Goal: Information Seeking & Learning: Find specific fact

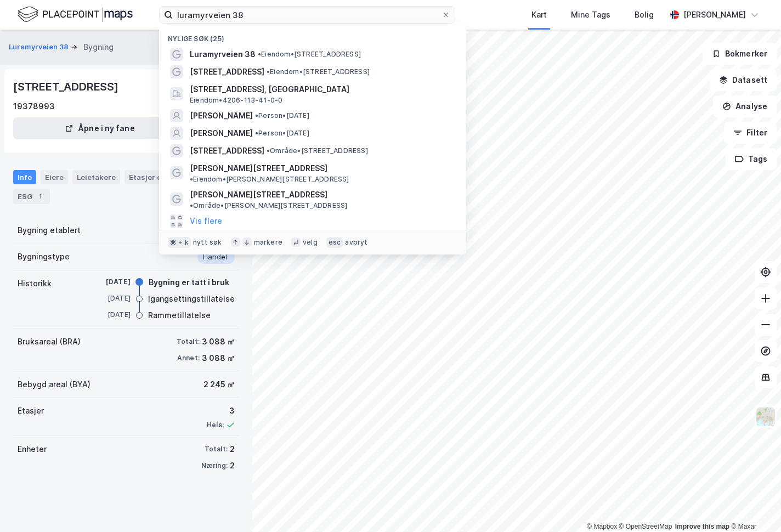
click at [173, 16] on input "luramyrveien 38" at bounding box center [307, 15] width 269 height 16
type input "[PERSON_NAME]"
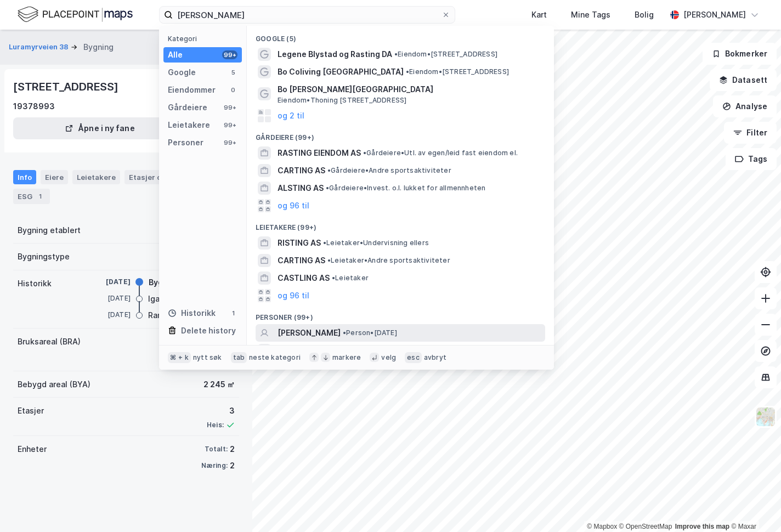
click at [311, 331] on span "[PERSON_NAME]" at bounding box center [308, 332] width 63 height 13
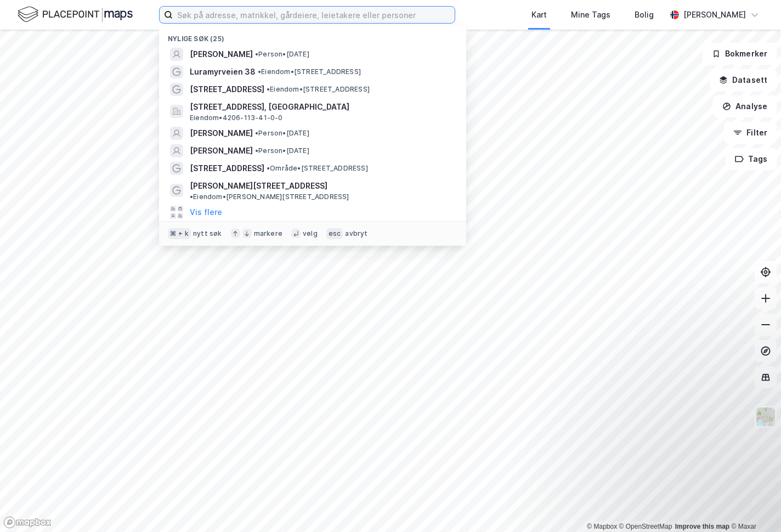
click at [220, 16] on input at bounding box center [314, 15] width 282 height 16
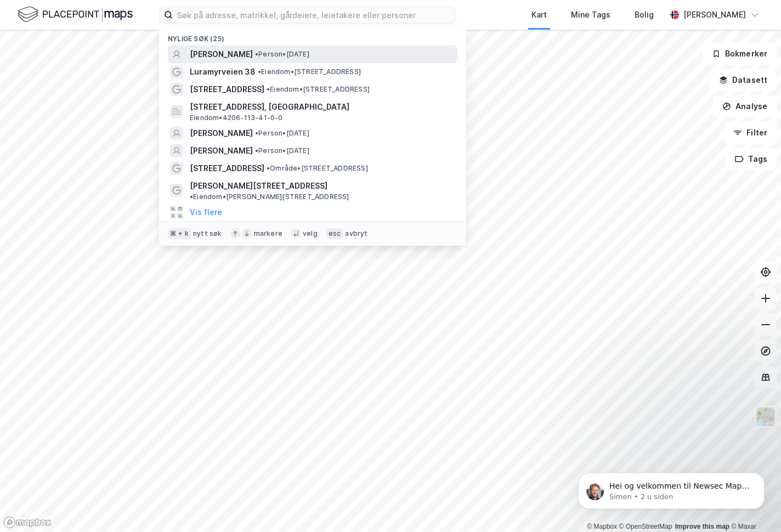
click at [207, 51] on span "[PERSON_NAME]" at bounding box center [221, 54] width 63 height 13
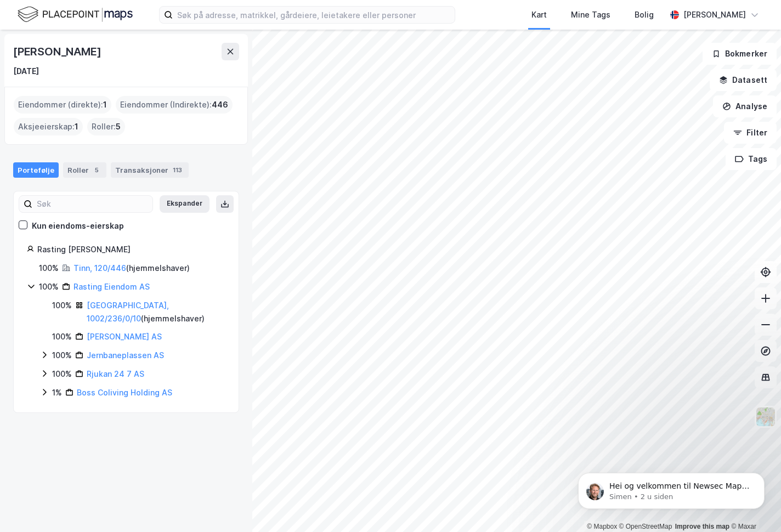
click at [38, 106] on div "Eiendommer (direkte) : 1" at bounding box center [63, 105] width 98 height 18
click at [76, 100] on div "Eiendommer (direkte) : 1" at bounding box center [63, 105] width 98 height 18
click at [152, 462] on div "Johan Rasting 13. aug. 1982 Eiendommer (direkte) : 1 Eiendommer (Indirekte) : 4…" at bounding box center [126, 281] width 252 height 502
click at [248, 13] on input at bounding box center [314, 15] width 282 height 16
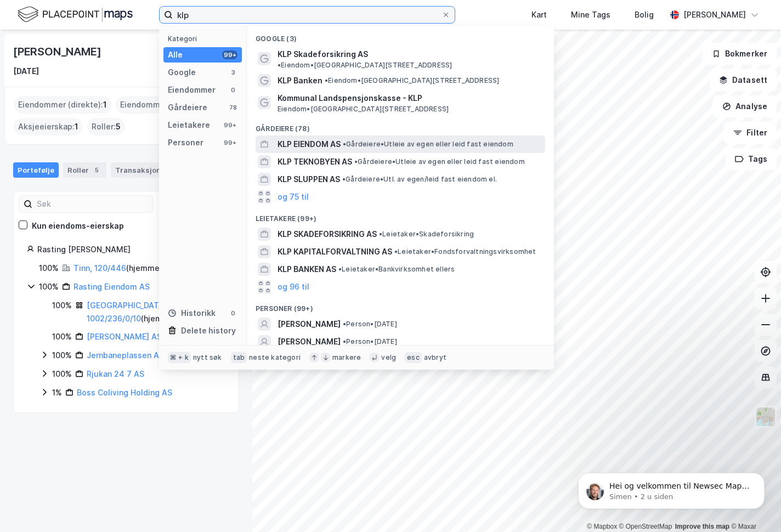
type input "klp"
click at [308, 138] on span "KLP EIENDOM AS" at bounding box center [308, 144] width 63 height 13
